Goal: Task Accomplishment & Management: Manage account settings

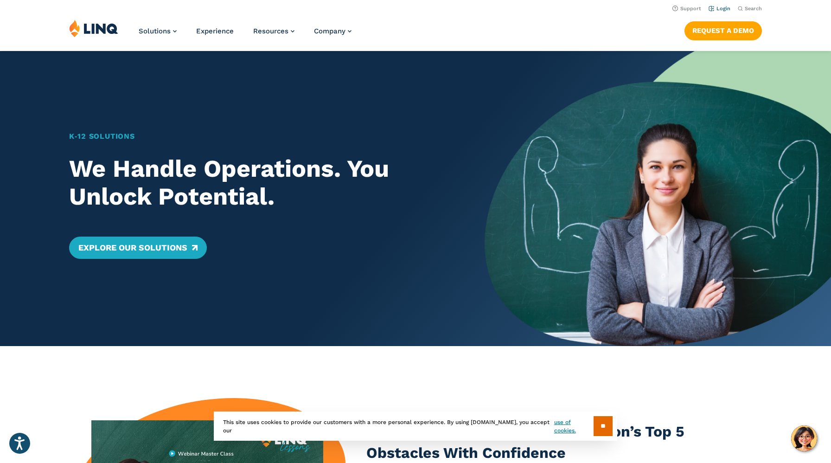
click at [717, 7] on link "Login" at bounding box center [720, 9] width 22 height 6
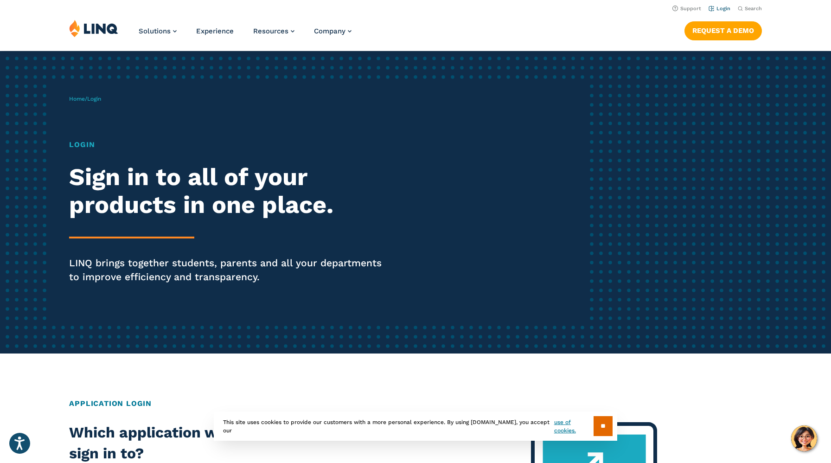
click at [720, 9] on link "Login" at bounding box center [720, 9] width 22 height 6
click at [716, 6] on link "Login" at bounding box center [720, 9] width 22 height 6
